Goal: Information Seeking & Learning: Learn about a topic

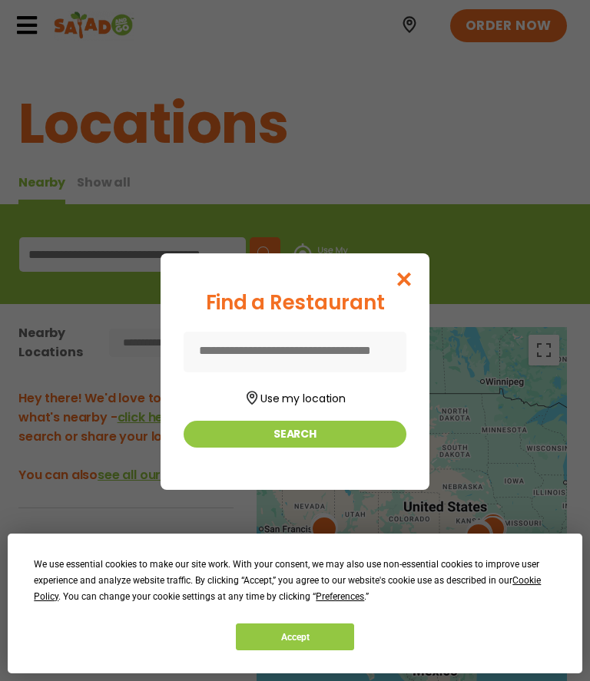
click at [306, 400] on button "Use my location" at bounding box center [295, 396] width 223 height 21
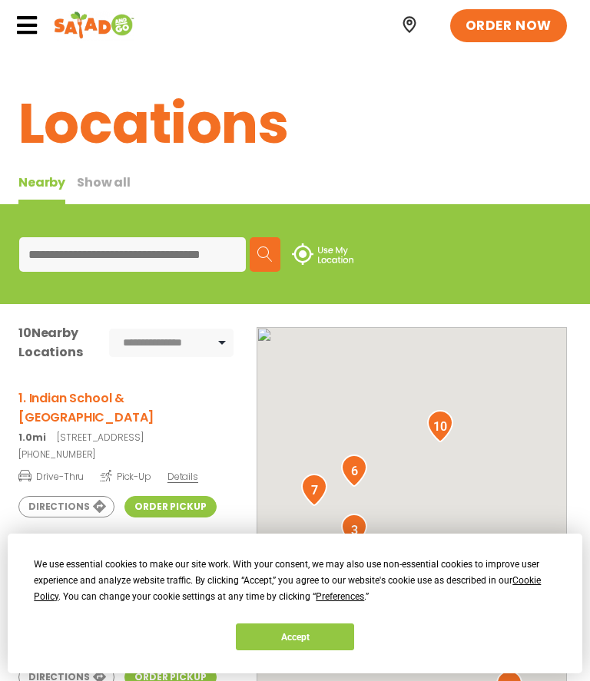
click at [313, 432] on div at bounding box center [412, 581] width 310 height 508
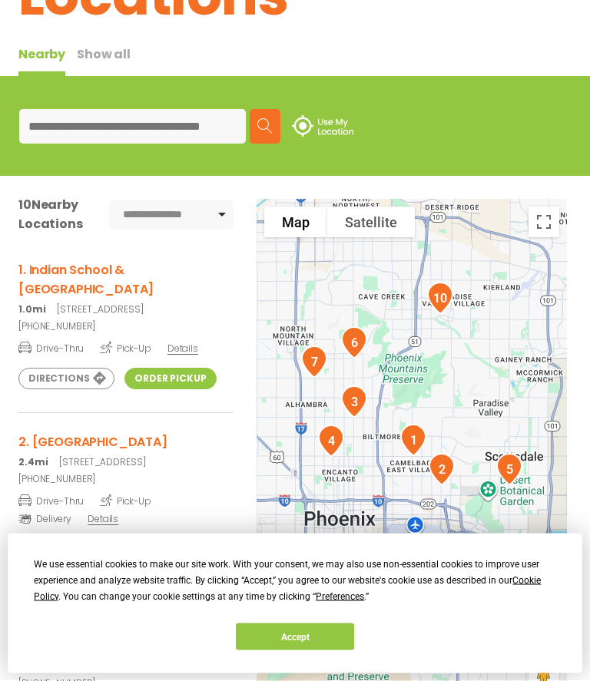
scroll to position [129, 0]
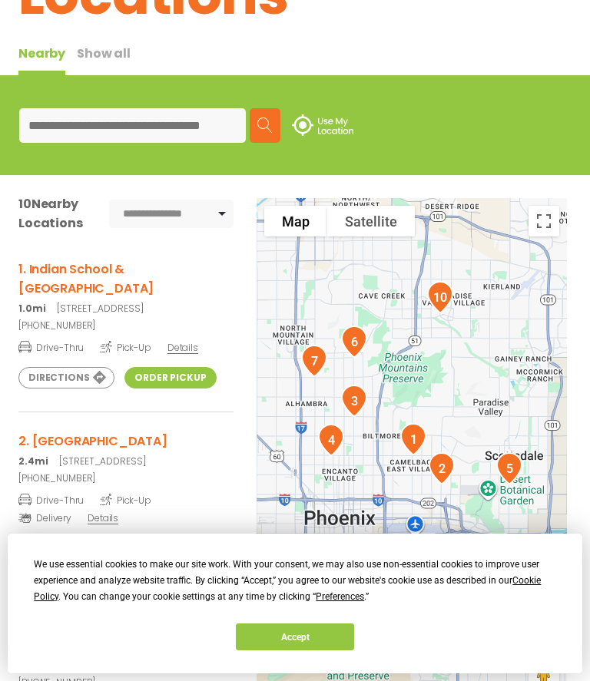
click at [105, 268] on h3 "1. Indian School & [GEOGRAPHIC_DATA]" at bounding box center [125, 279] width 215 height 38
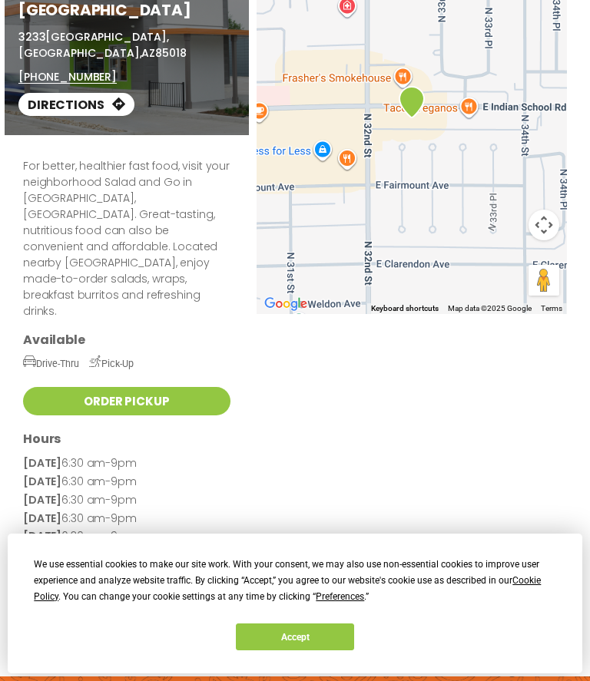
scroll to position [156, 0]
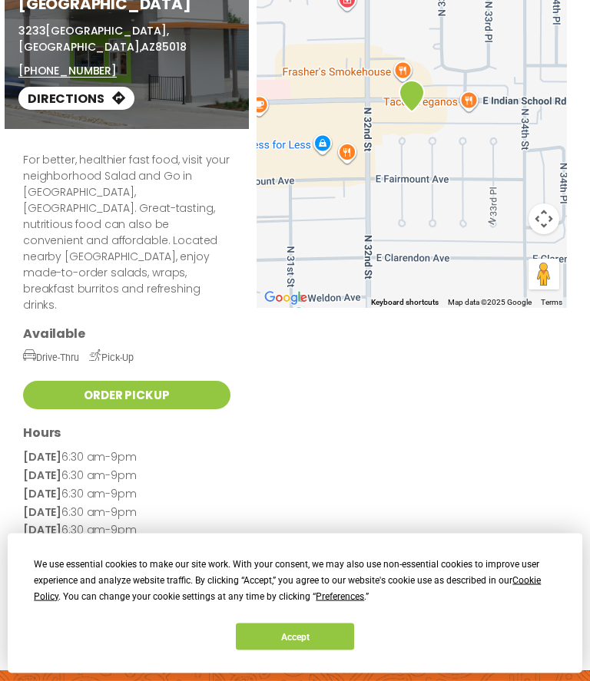
click at [300, 651] on button "Accept" at bounding box center [295, 637] width 118 height 27
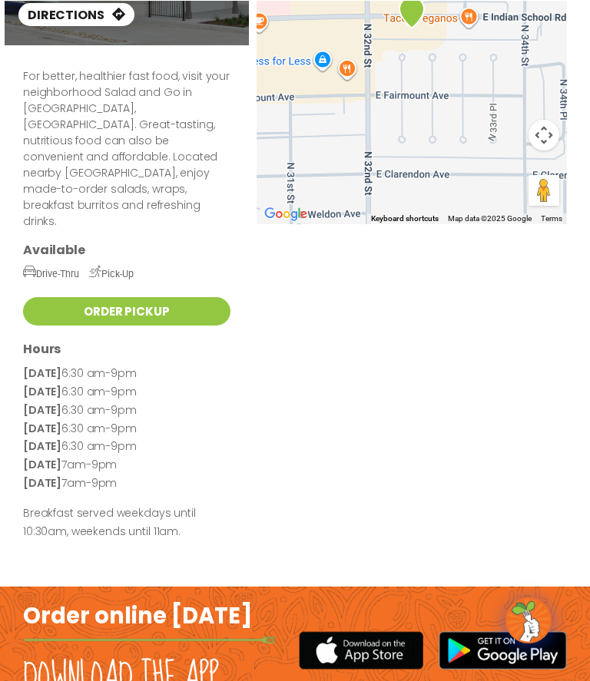
scroll to position [0, 0]
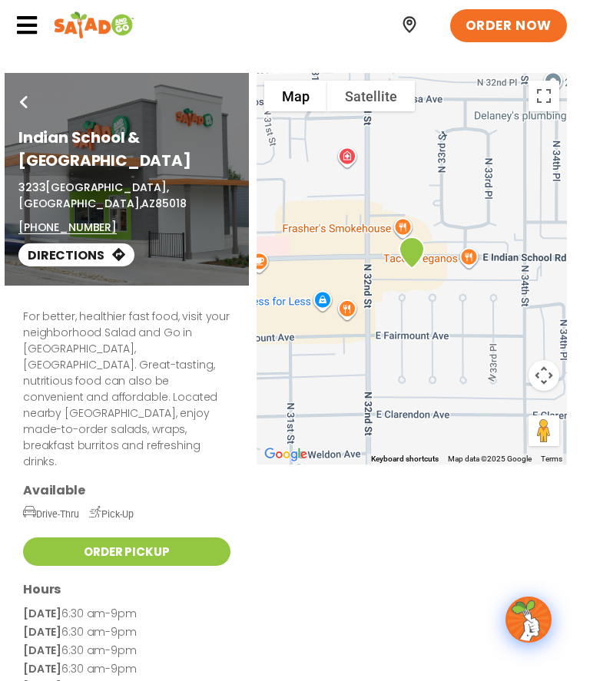
click at [25, 19] on icon at bounding box center [26, 25] width 23 height 23
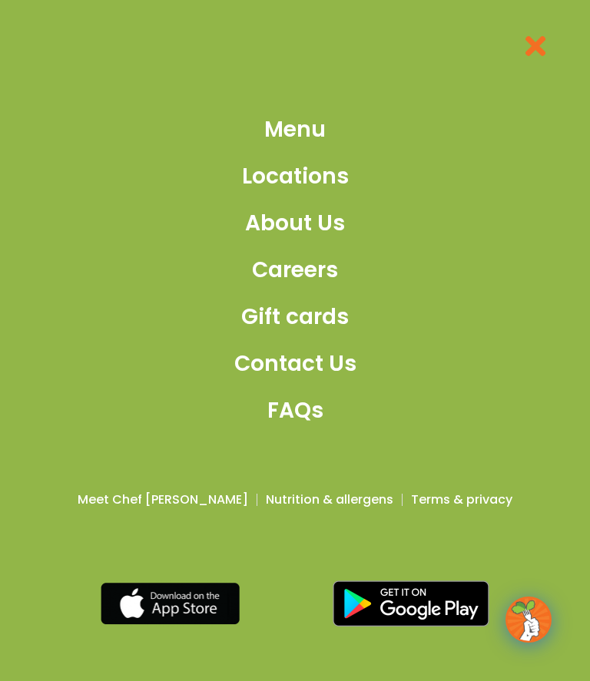
click at [305, 142] on span "Menu" at bounding box center [294, 130] width 61 height 32
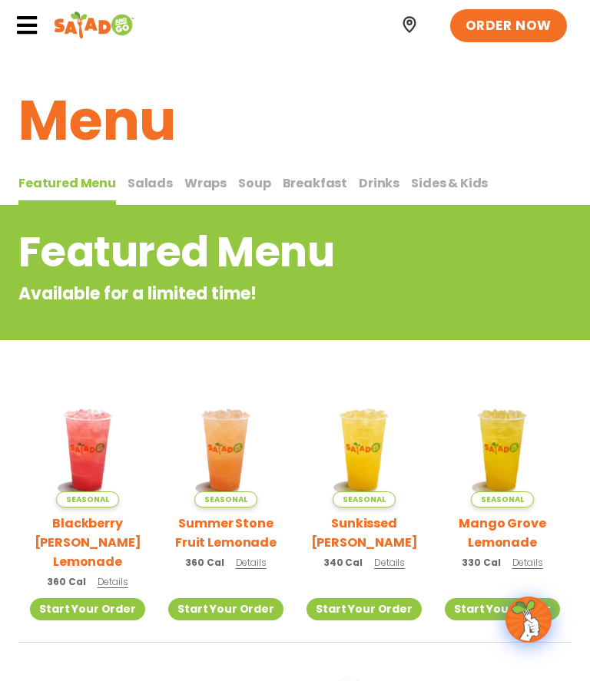
click at [161, 177] on span "Salads" at bounding box center [149, 183] width 45 height 18
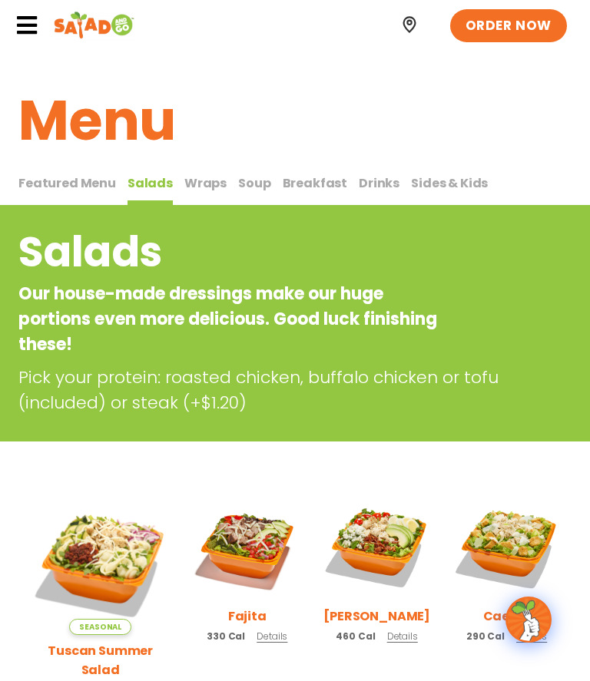
click at [258, 181] on span "Soup" at bounding box center [254, 183] width 32 height 18
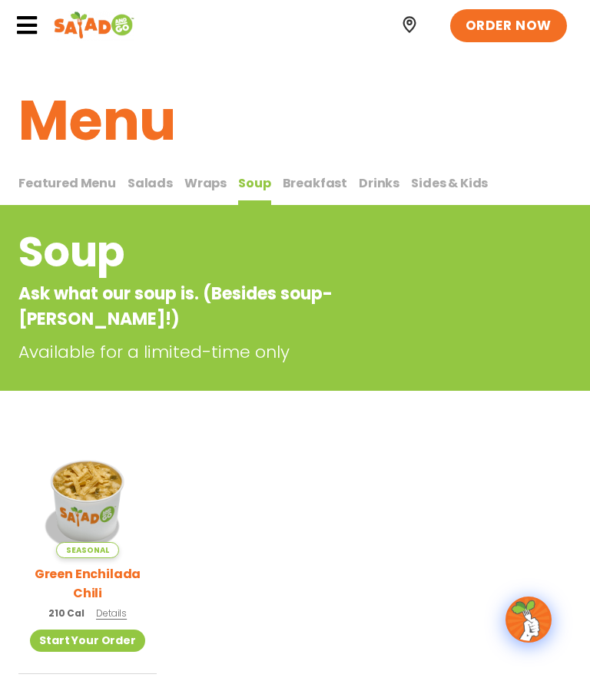
click at [309, 184] on span "Breakfast" at bounding box center [315, 183] width 65 height 18
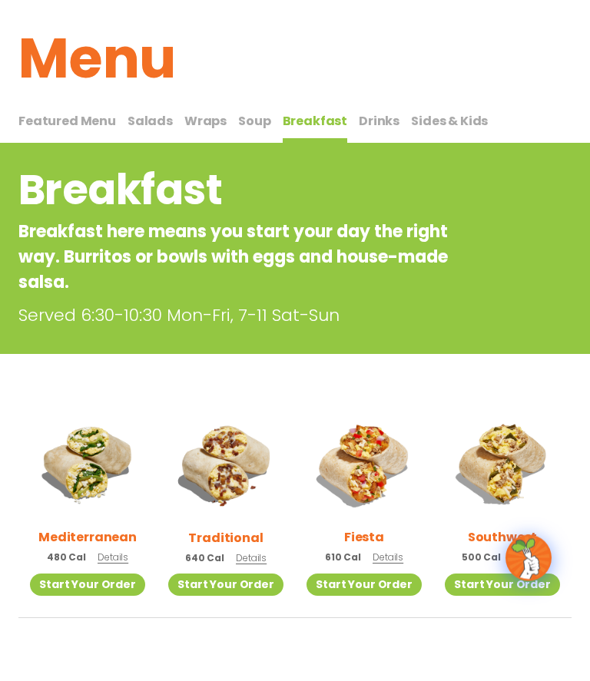
scroll to position [63, 0]
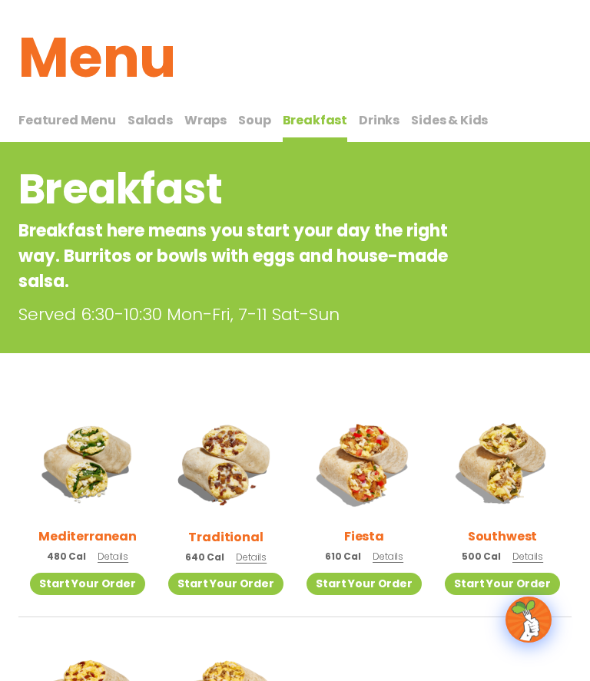
click at [449, 124] on span "Sides & Kids" at bounding box center [449, 120] width 77 height 18
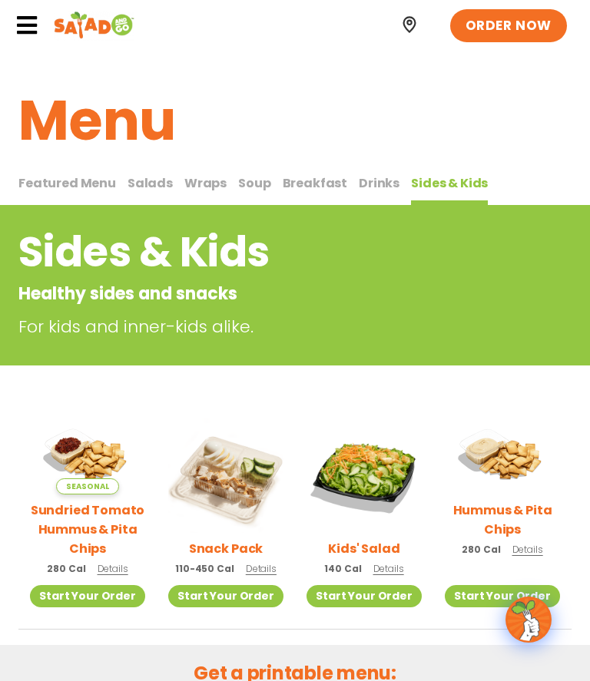
click at [383, 184] on span "Drinks" at bounding box center [379, 183] width 41 height 18
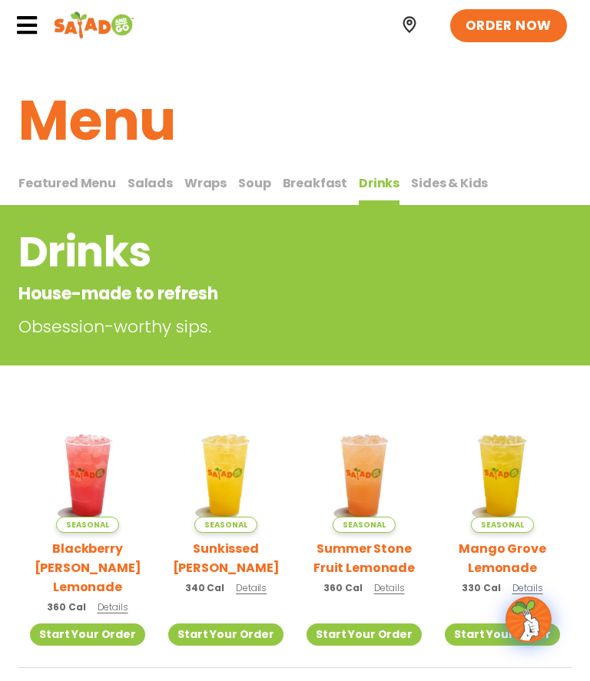
click at [54, 174] on button "Featured Menu Featured Menu" at bounding box center [67, 190] width 98 height 32
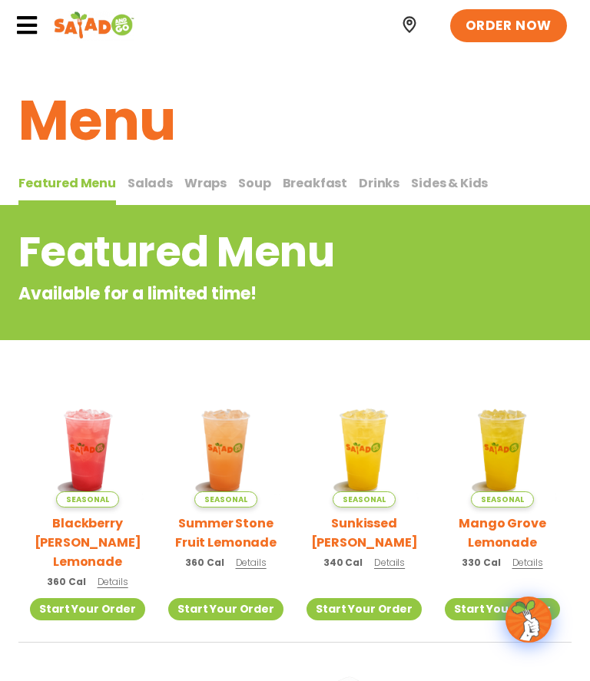
click at [351, 282] on p "Available for a limited time!" at bounding box center [232, 293] width 429 height 25
